Goal: Task Accomplishment & Management: Use online tool/utility

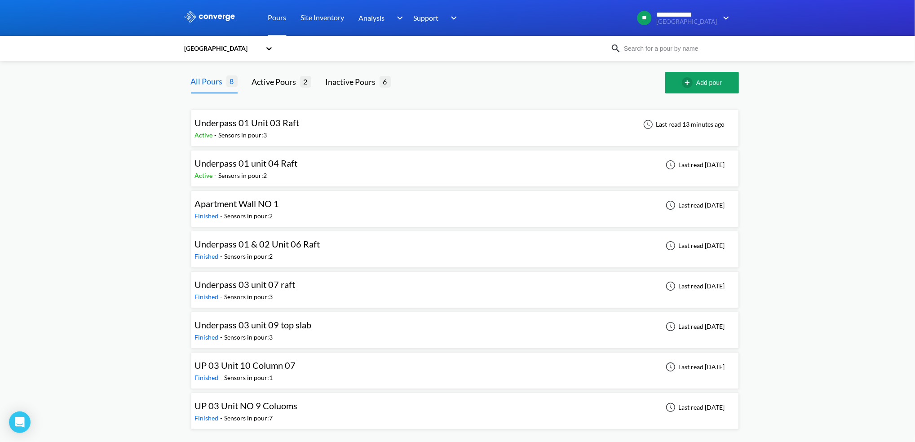
click at [334, 126] on div "Underpass 01 Unit 03 Raft Active - Sensors in pour: 3 Last read 13 minutes ago" at bounding box center [465, 128] width 540 height 29
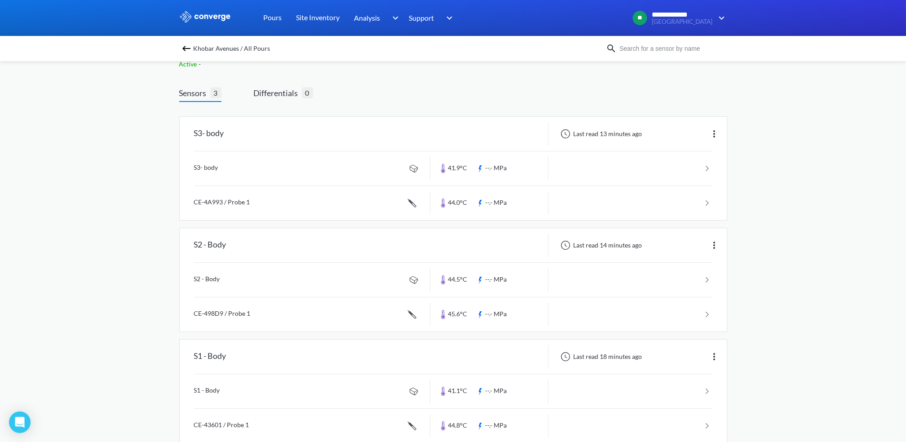
scroll to position [52, 0]
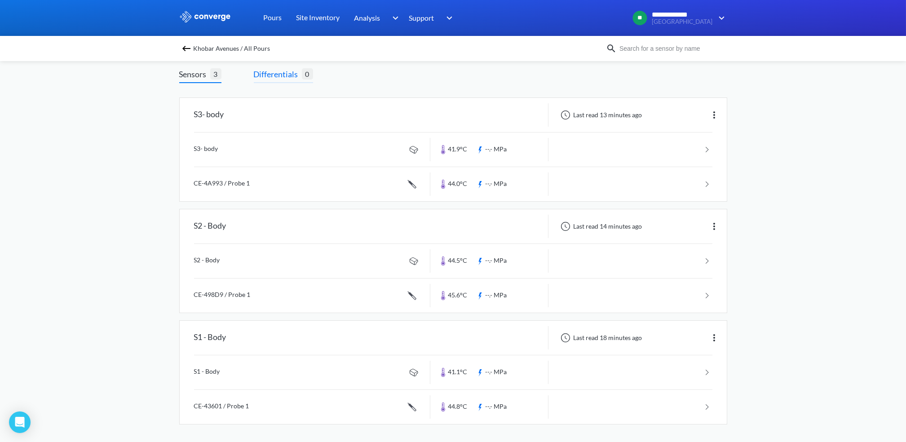
click at [271, 72] on span "Differentials" at bounding box center [278, 74] width 48 height 13
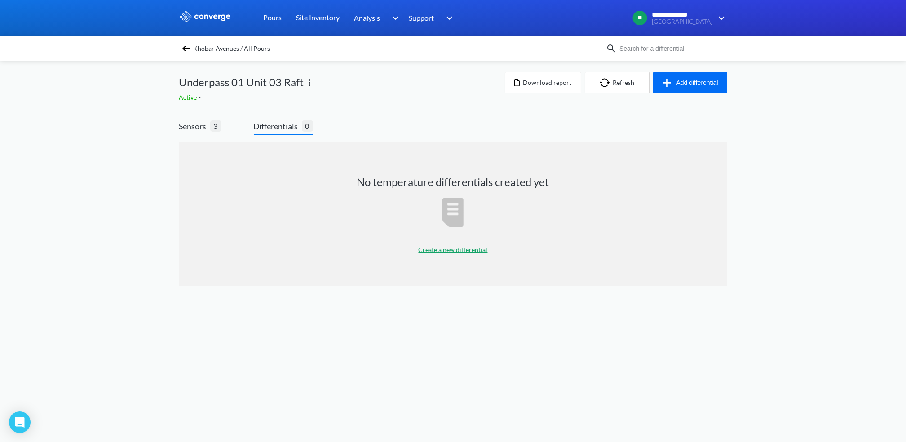
scroll to position [0, 0]
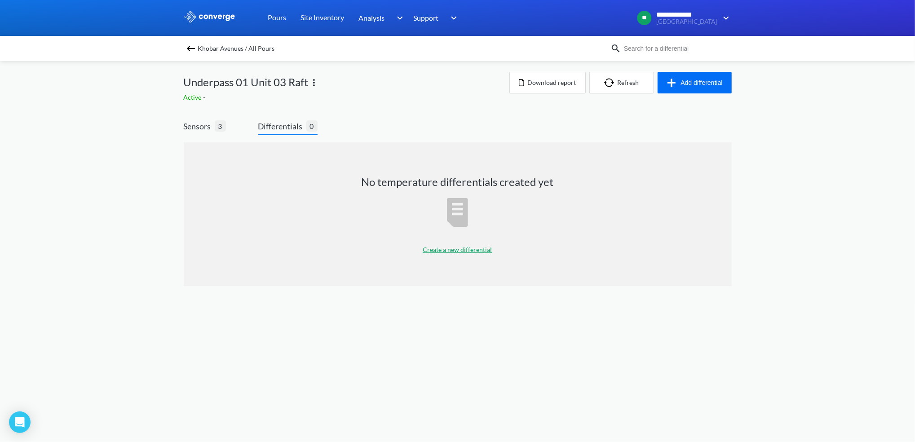
click at [477, 250] on p "Create a new differential" at bounding box center [457, 250] width 69 height 10
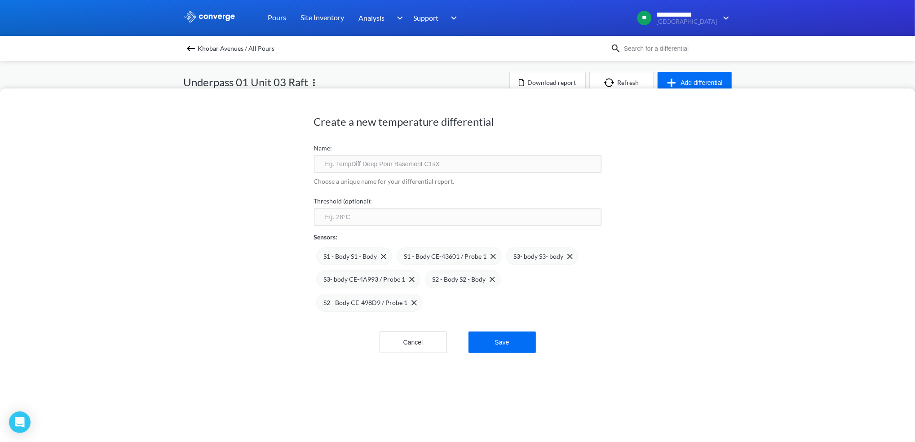
click at [418, 157] on input "text" at bounding box center [458, 164] width 288 height 18
click at [190, 73] on div "Create a new temperature differential Name: Choose a unique name for your diffe…" at bounding box center [457, 221] width 915 height 442
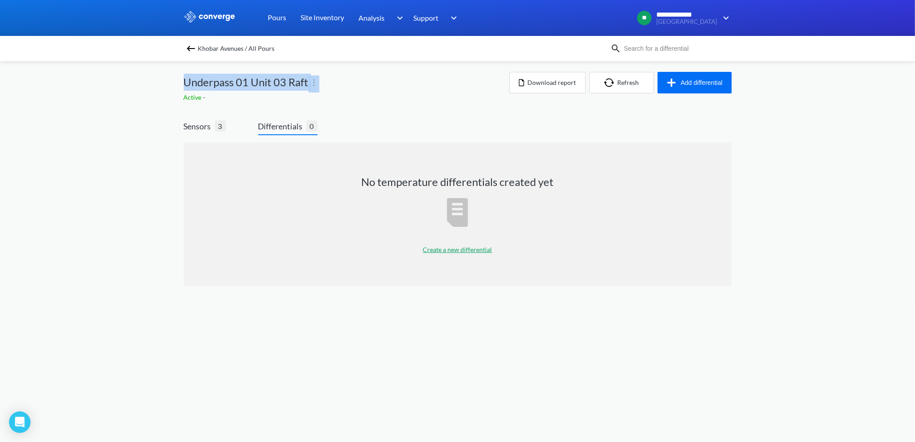
drag, startPoint x: 184, startPoint y: 81, endPoint x: 310, endPoint y: 81, distance: 125.8
click at [310, 81] on div "Underpass 01 Unit 03 Raft" at bounding box center [347, 82] width 326 height 21
copy span "Underpass 01 Unit 03 Raft"
click at [700, 79] on button "Add differential" at bounding box center [695, 83] width 74 height 22
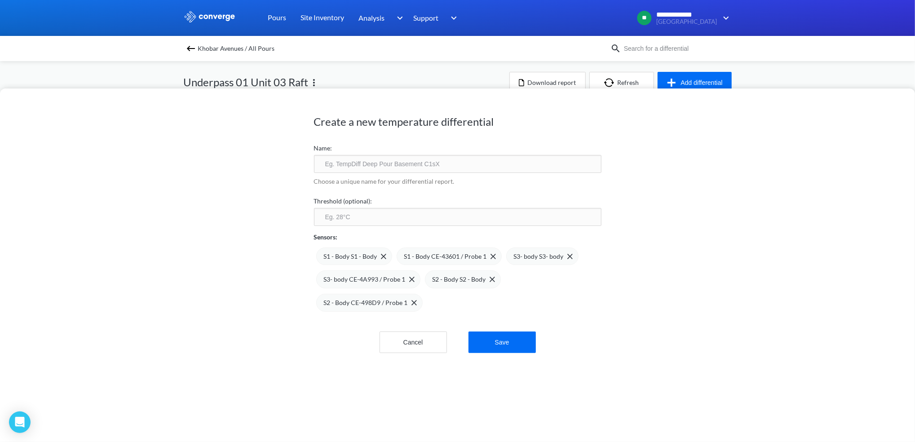
click at [441, 168] on input "text" at bounding box center [458, 164] width 288 height 18
paste input "Underpass 01 Unit 03 Raft"
type input "Underpass 01 Unit 03 Raft"
click at [502, 339] on button "Save" at bounding box center [502, 343] width 67 height 22
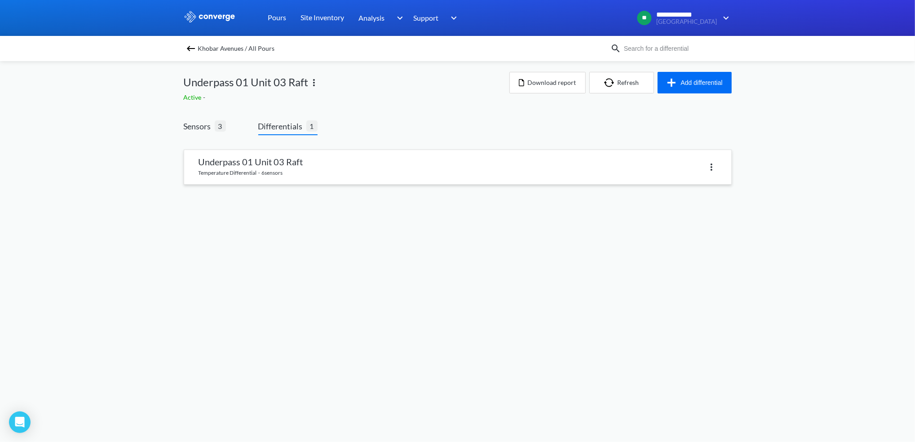
click at [341, 167] on link at bounding box center [457, 167] width 547 height 34
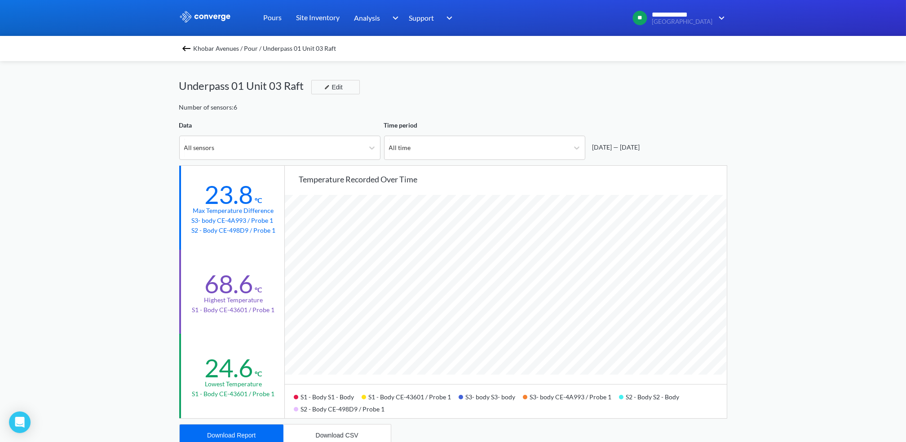
scroll to position [753, 906]
click at [555, 148] on div "All time" at bounding box center [477, 147] width 184 height 23
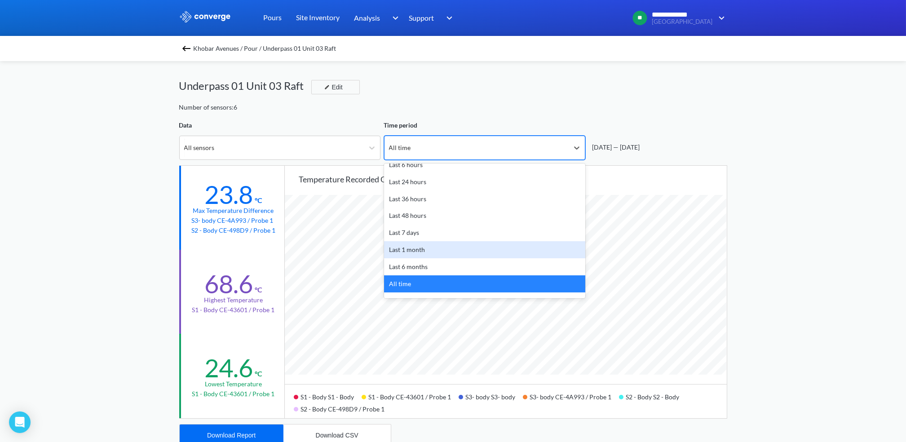
scroll to position [39, 0]
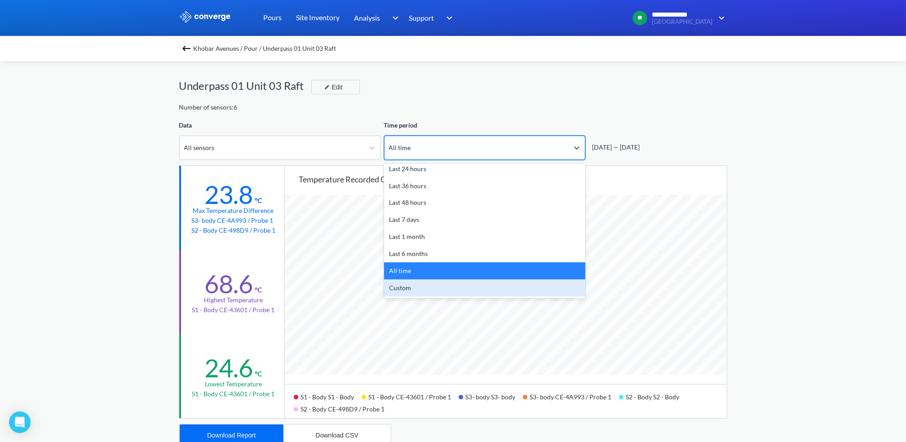
click at [433, 286] on div "Custom" at bounding box center [484, 287] width 201 height 17
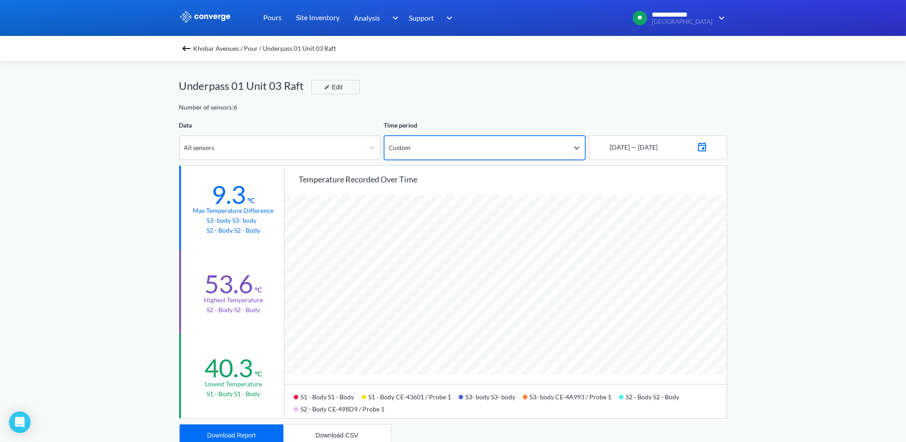
scroll to position [753, 906]
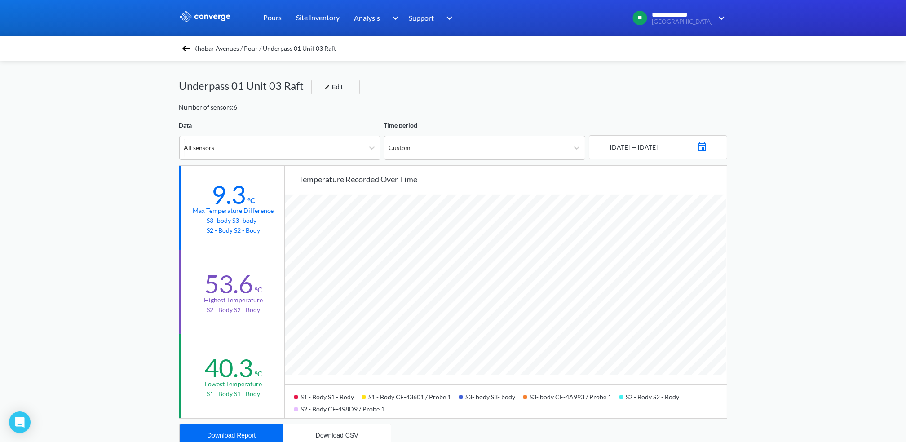
click at [707, 151] on img at bounding box center [702, 146] width 11 height 13
click at [610, 180] on icon "Move backward to switch to the previous month." at bounding box center [607, 179] width 9 height 9
click at [614, 278] on td "31" at bounding box center [615, 280] width 14 height 14
click at [674, 308] on input "12:00" at bounding box center [666, 306] width 29 height 16
type input "09:00"
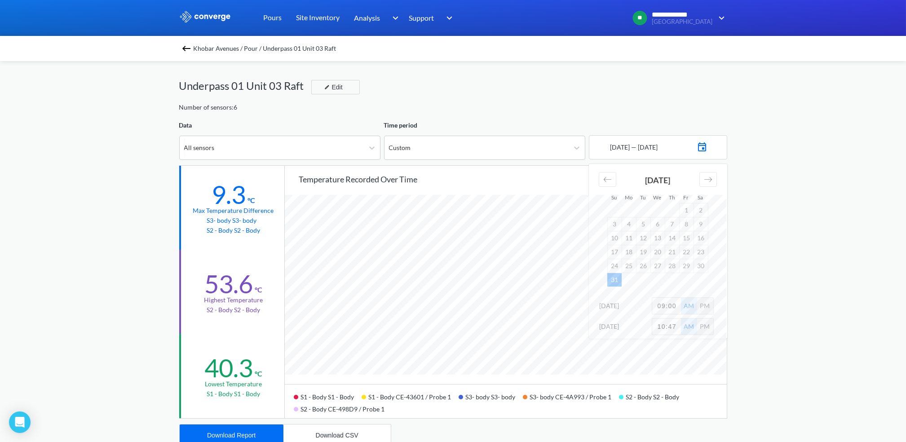
click at [700, 307] on div "PM" at bounding box center [705, 306] width 16 height 16
click at [760, 278] on div "**********" at bounding box center [453, 376] width 906 height 753
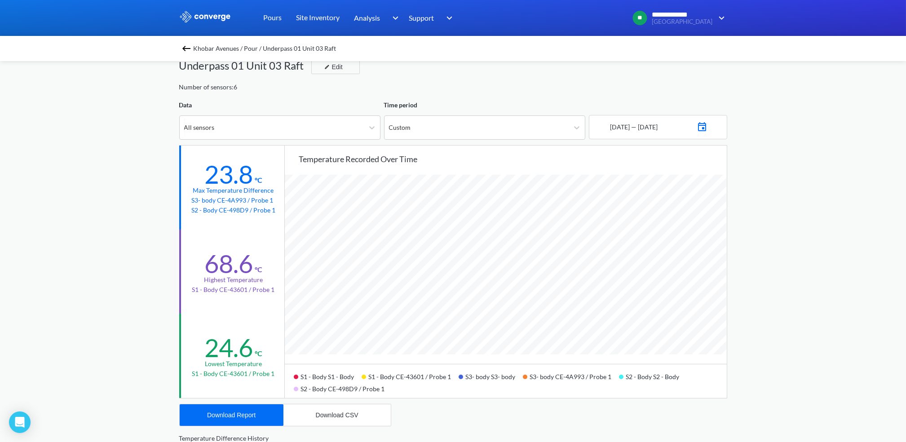
scroll to position [0, 0]
